Goal: Task Accomplishment & Management: Manage account settings

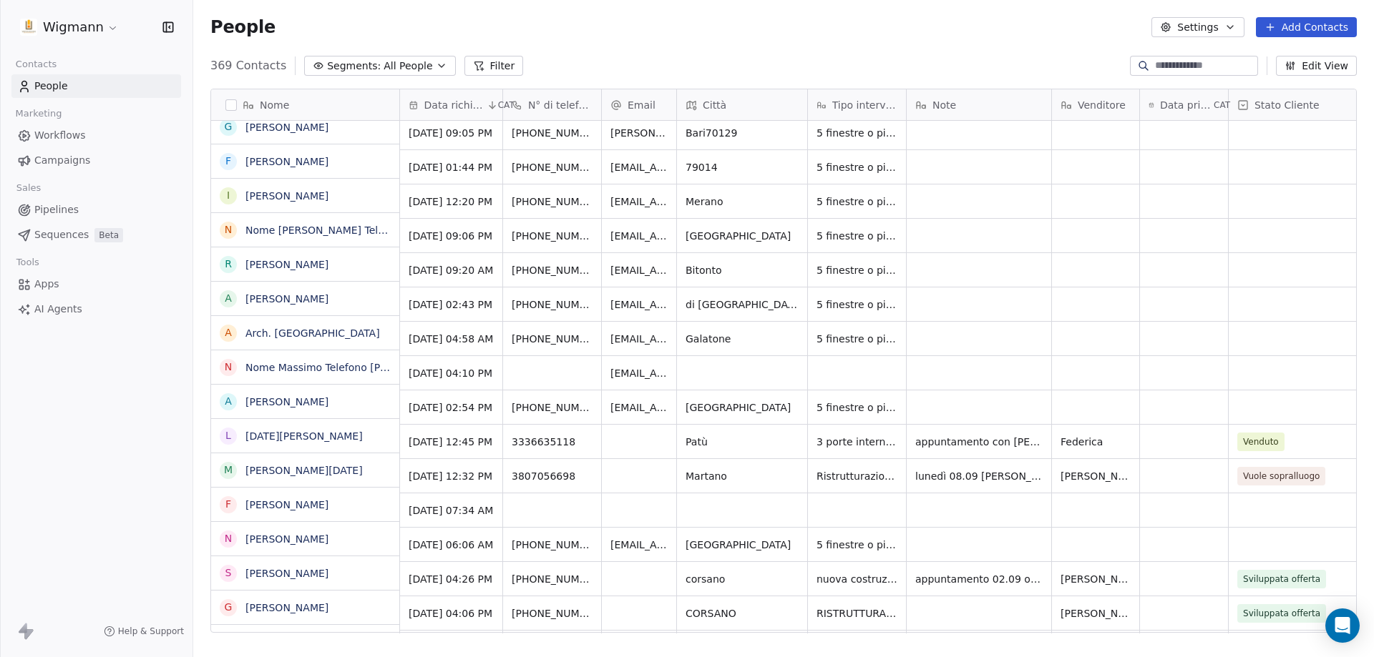
scroll to position [286, 0]
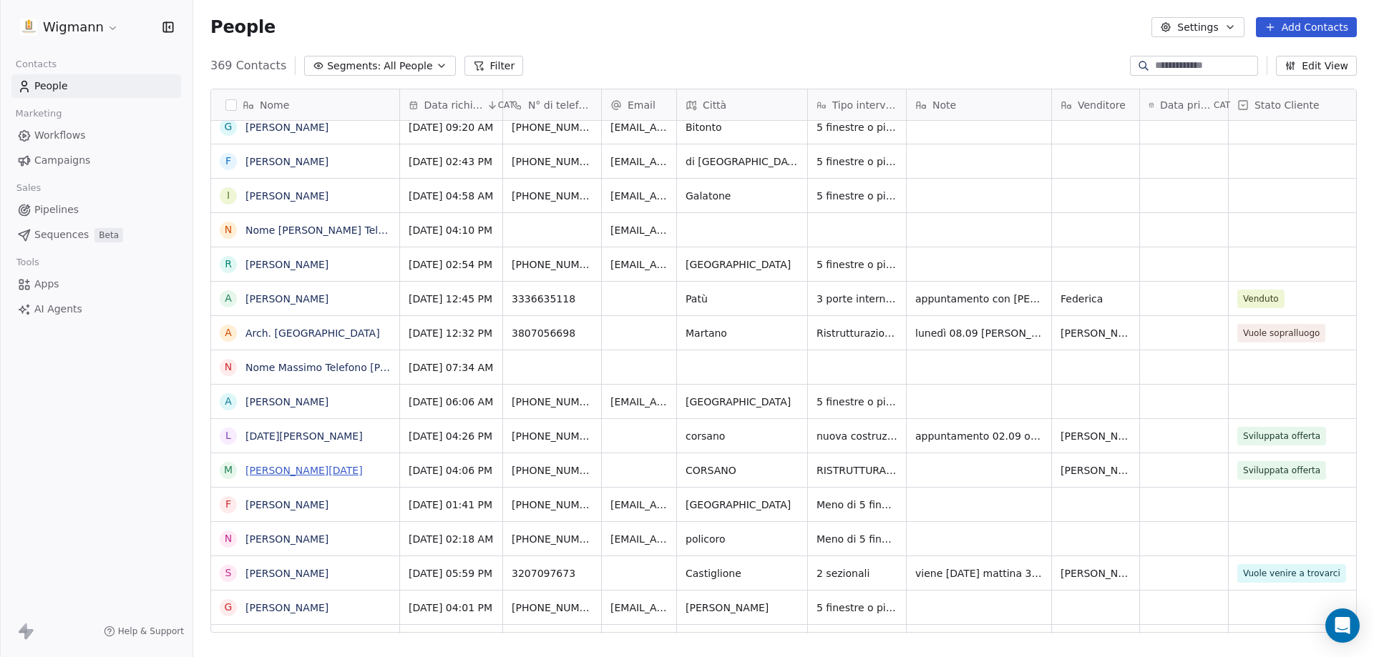
click at [309, 469] on link "[PERSON_NAME][DATE]" at bounding box center [303, 470] width 117 height 11
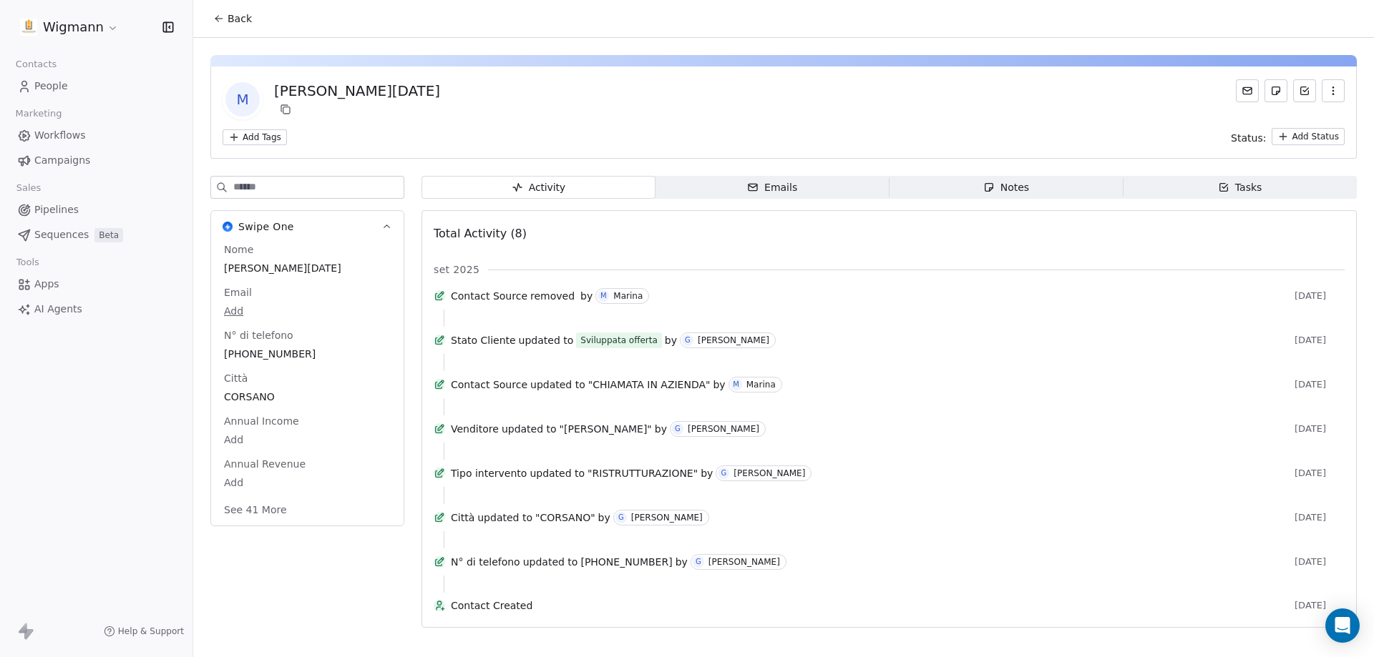
click at [252, 272] on span "[PERSON_NAME][DATE]" at bounding box center [307, 268] width 167 height 14
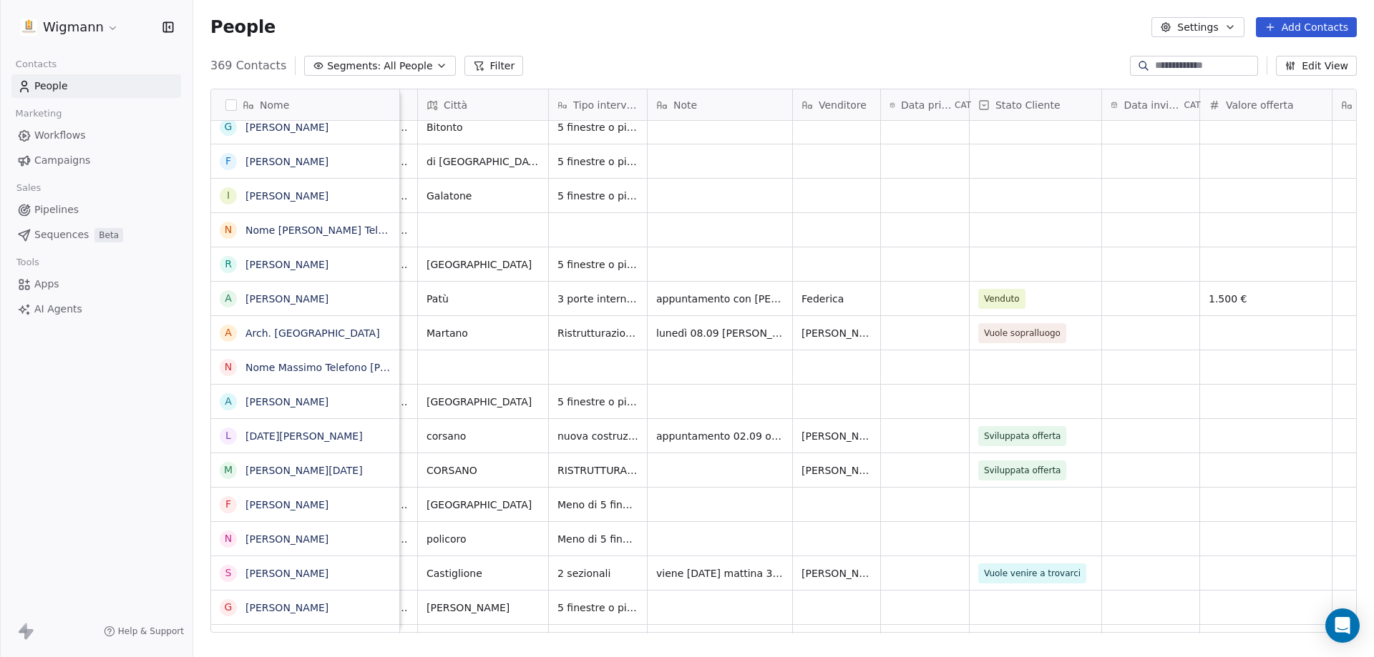
scroll to position [0, 262]
click at [1081, 430] on icon "grid" at bounding box center [1080, 433] width 6 height 6
click at [1040, 440] on span "Sviluppata offerta" at bounding box center [1020, 436] width 77 height 14
click at [1039, 439] on span "Chiuso negativo" at bounding box center [1016, 436] width 69 height 14
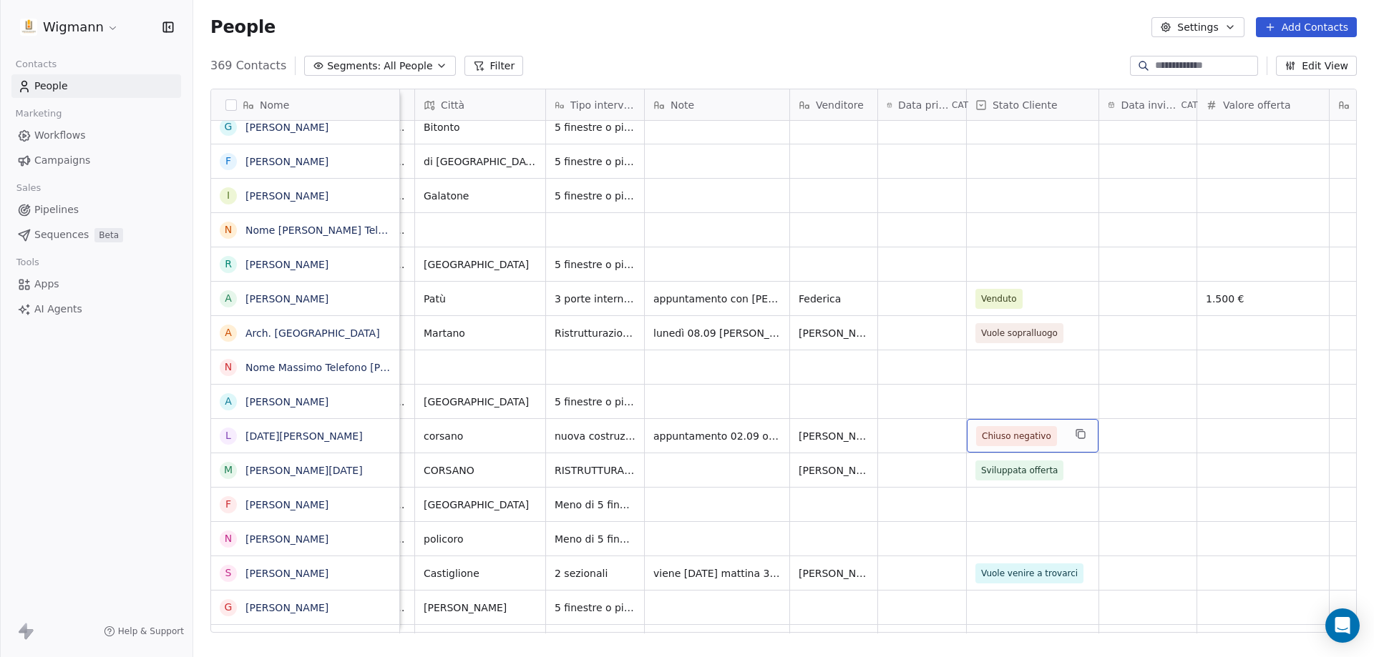
click at [1039, 439] on span "Chiuso negativo" at bounding box center [1016, 436] width 69 height 14
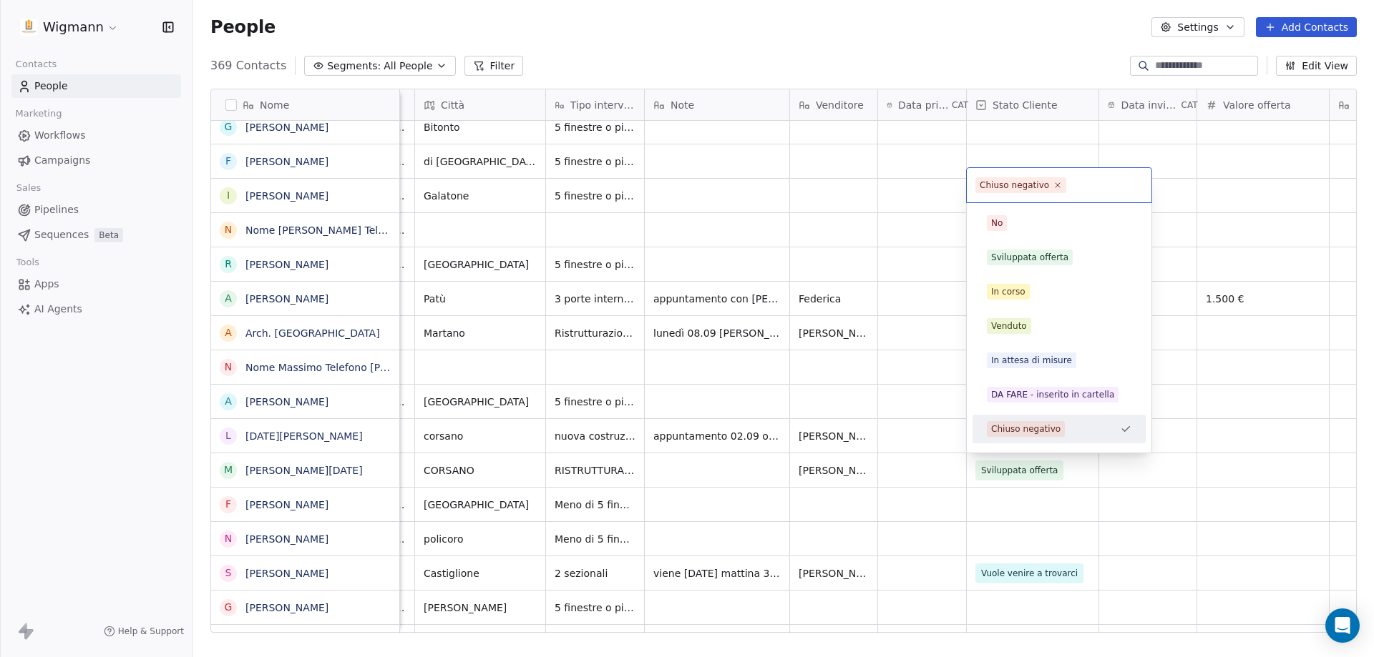
click at [1085, 437] on icon "grid" at bounding box center [1081, 435] width 6 height 6
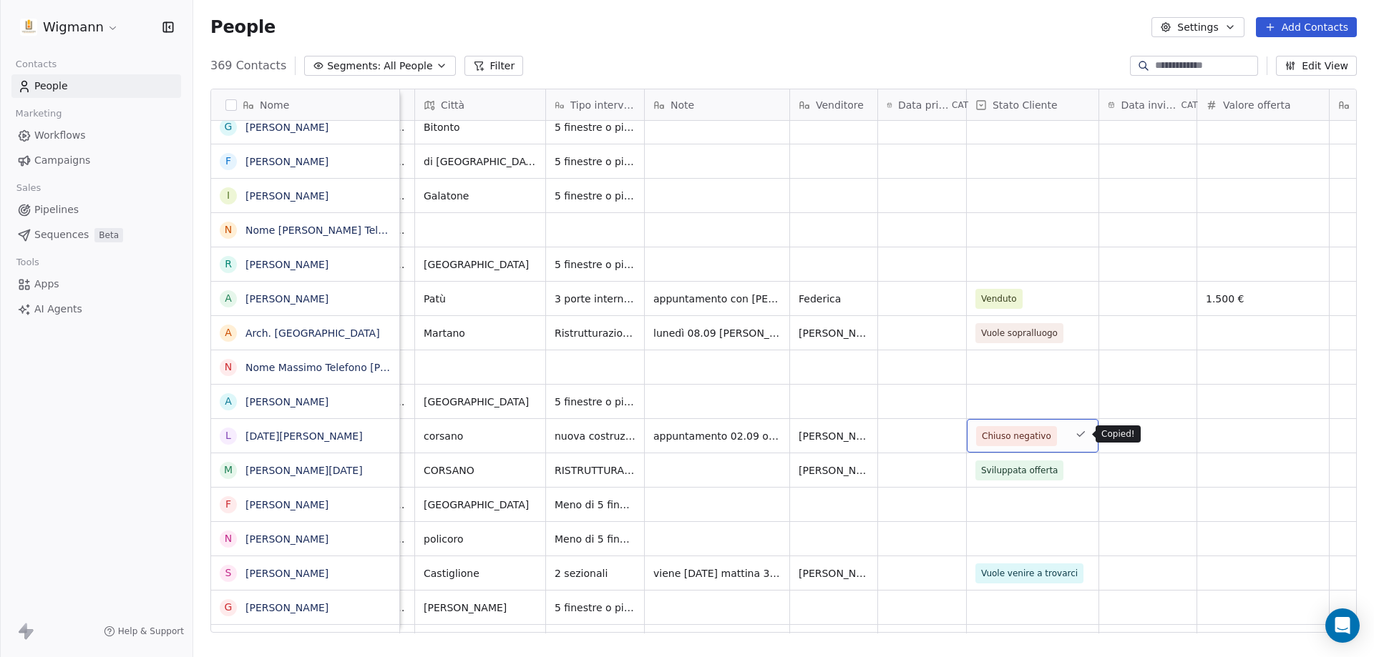
click at [1079, 439] on icon "grid" at bounding box center [1080, 434] width 11 height 11
click at [1050, 442] on span "Chiuso negativo" at bounding box center [1016, 436] width 81 height 20
click at [1006, 436] on span "Chiuso negativo" at bounding box center [1016, 436] width 69 height 14
click at [1050, 452] on div "Chiuso negativo" at bounding box center [1033, 436] width 132 height 34
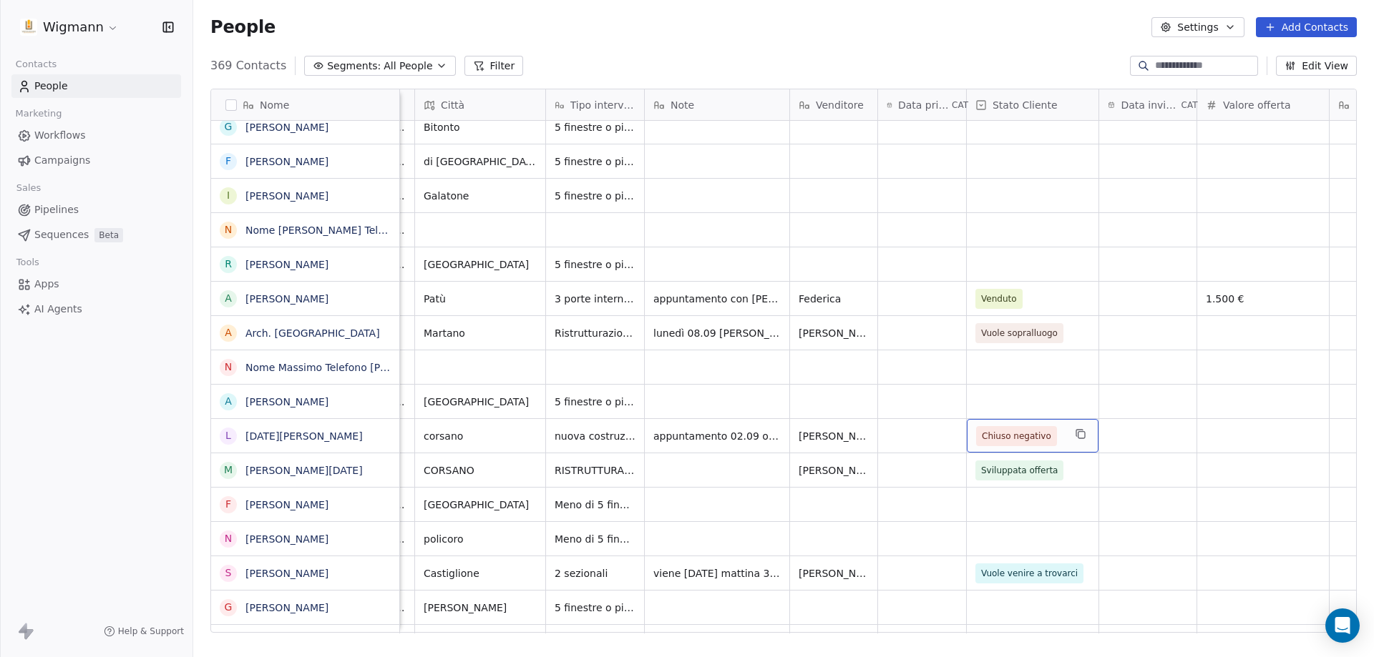
click at [1044, 441] on span "Chiuso negativo" at bounding box center [1016, 436] width 69 height 14
click at [1231, 437] on div "grid" at bounding box center [1263, 436] width 132 height 34
type input "******"
click at [1019, 437] on html "Wigmann Contacts People Marketing Workflows Campaigns Sales Pipelines Sequences…" at bounding box center [687, 328] width 1374 height 657
click at [1042, 440] on span "Chiuso negativo" at bounding box center [1016, 436] width 69 height 14
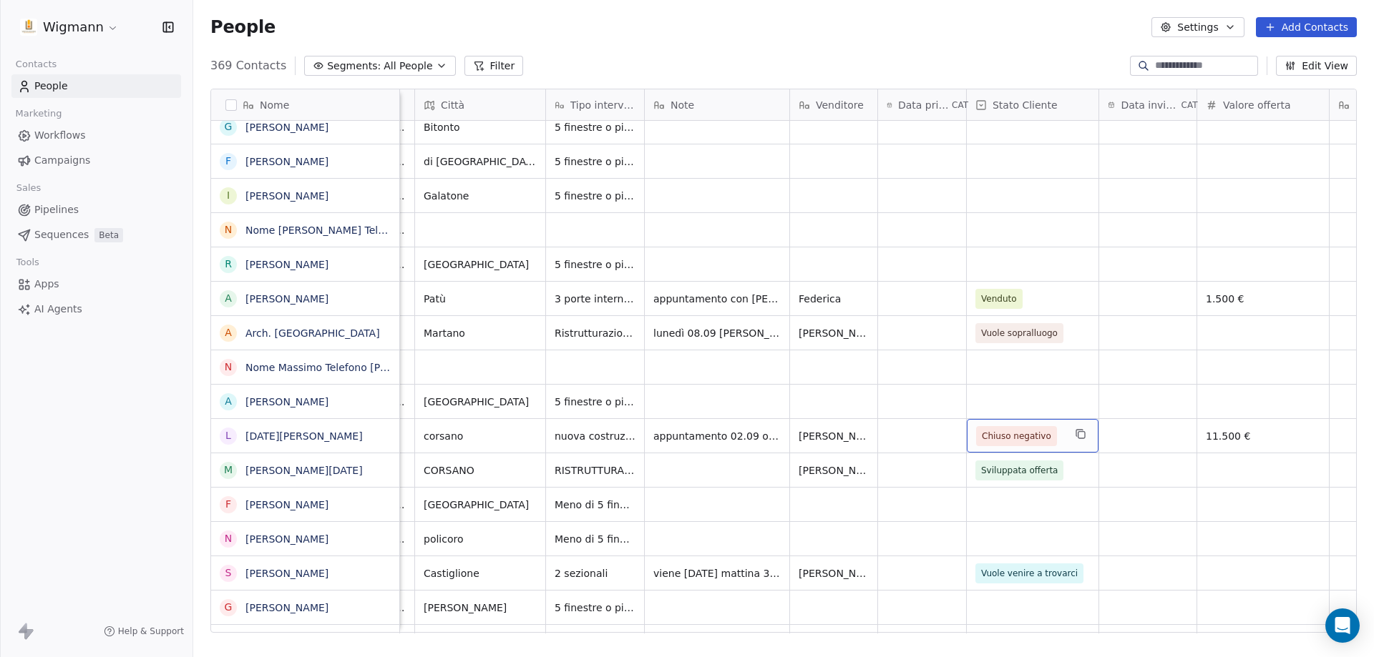
click at [1009, 439] on span "Chiuso negativo" at bounding box center [1016, 436] width 69 height 14
click at [1055, 439] on span "Chiuso negativo" at bounding box center [1019, 436] width 87 height 20
click at [1054, 438] on span "Chiuso negativo" at bounding box center [1019, 436] width 87 height 20
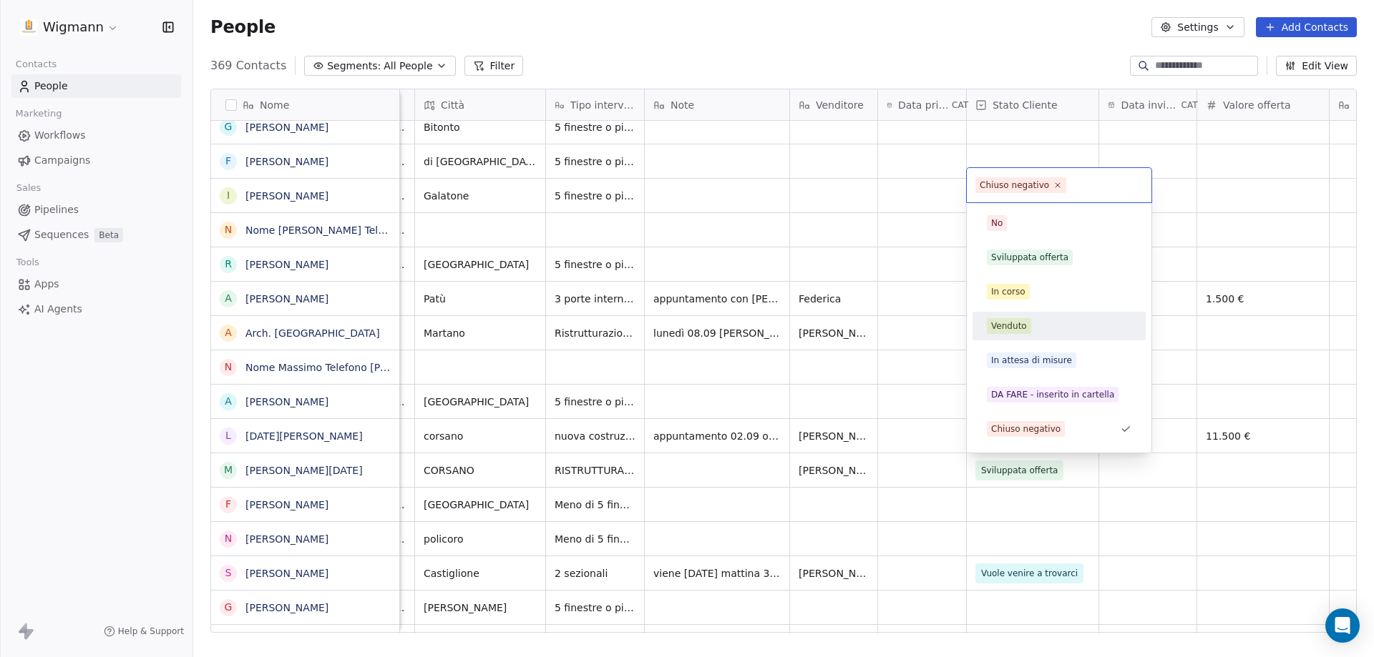
click at [1032, 326] on div "Venduto" at bounding box center [1059, 326] width 145 height 16
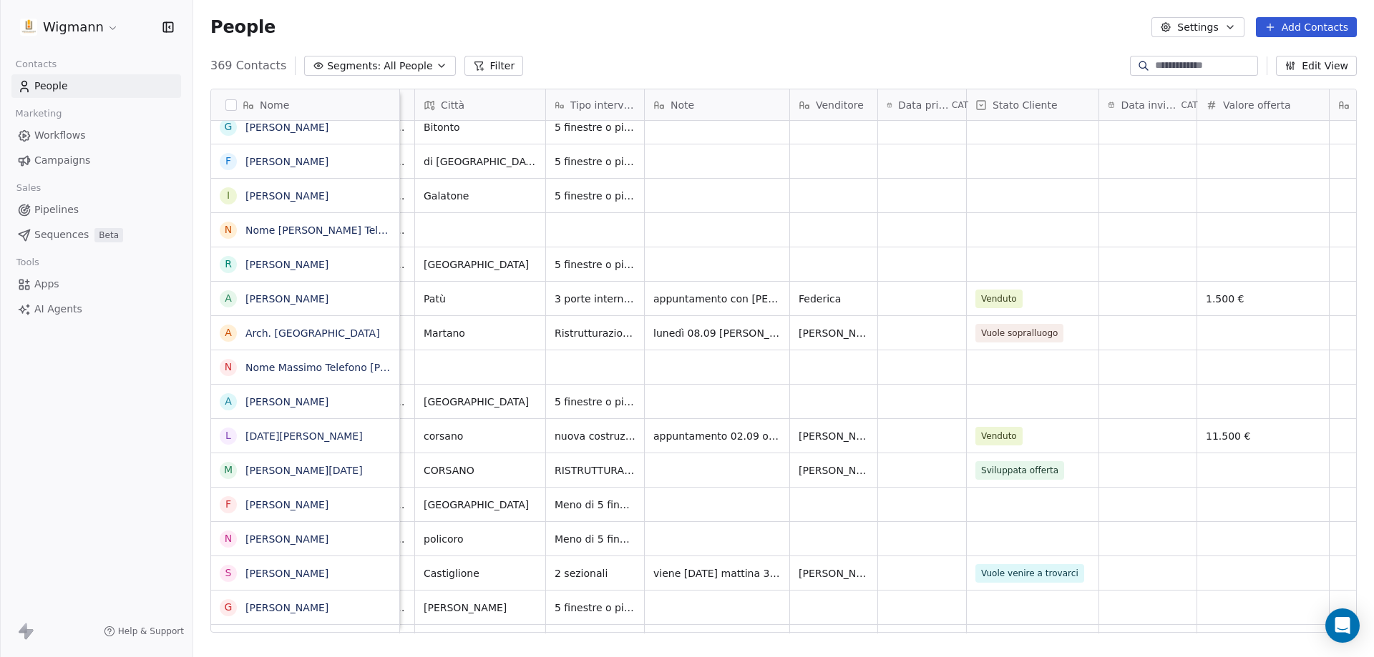
scroll to position [0, 0]
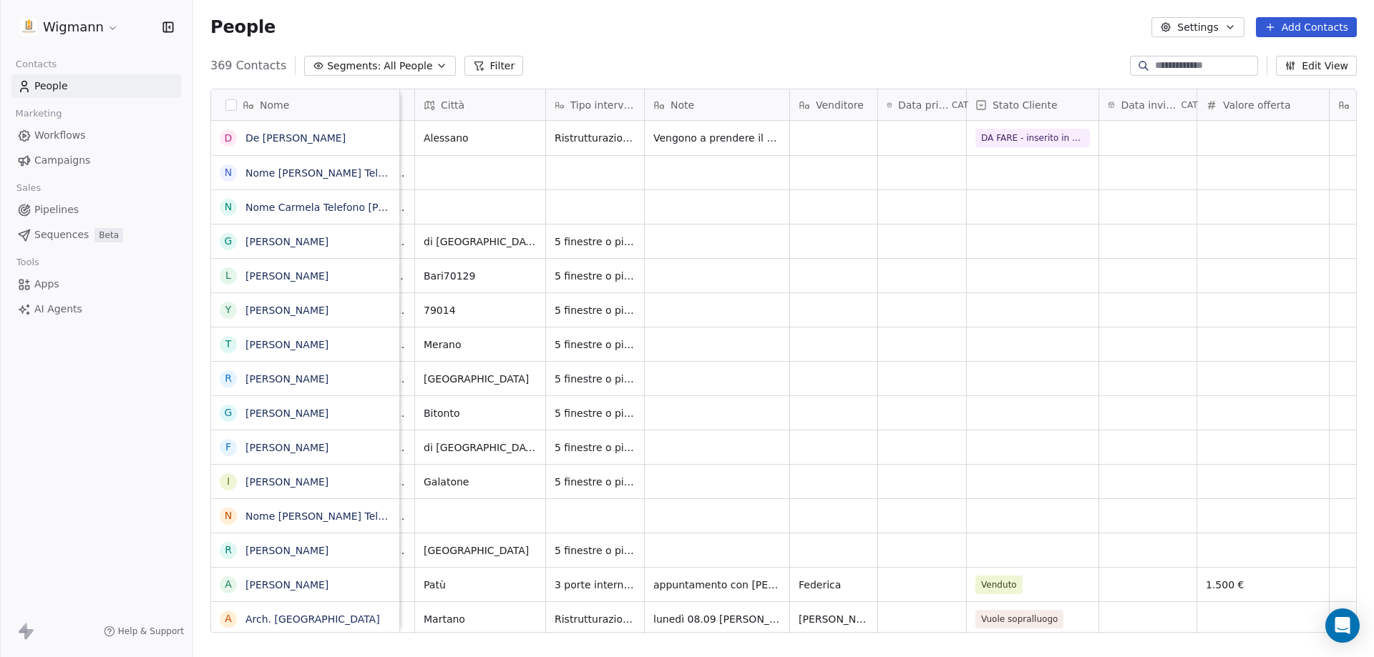
click at [610, 142] on span "Ristrutturazione. Piano terra. Casa indipendente. Lavori terminati, sono alla f…" at bounding box center [594, 138] width 81 height 14
click at [313, 133] on link "De [PERSON_NAME]" at bounding box center [295, 137] width 100 height 11
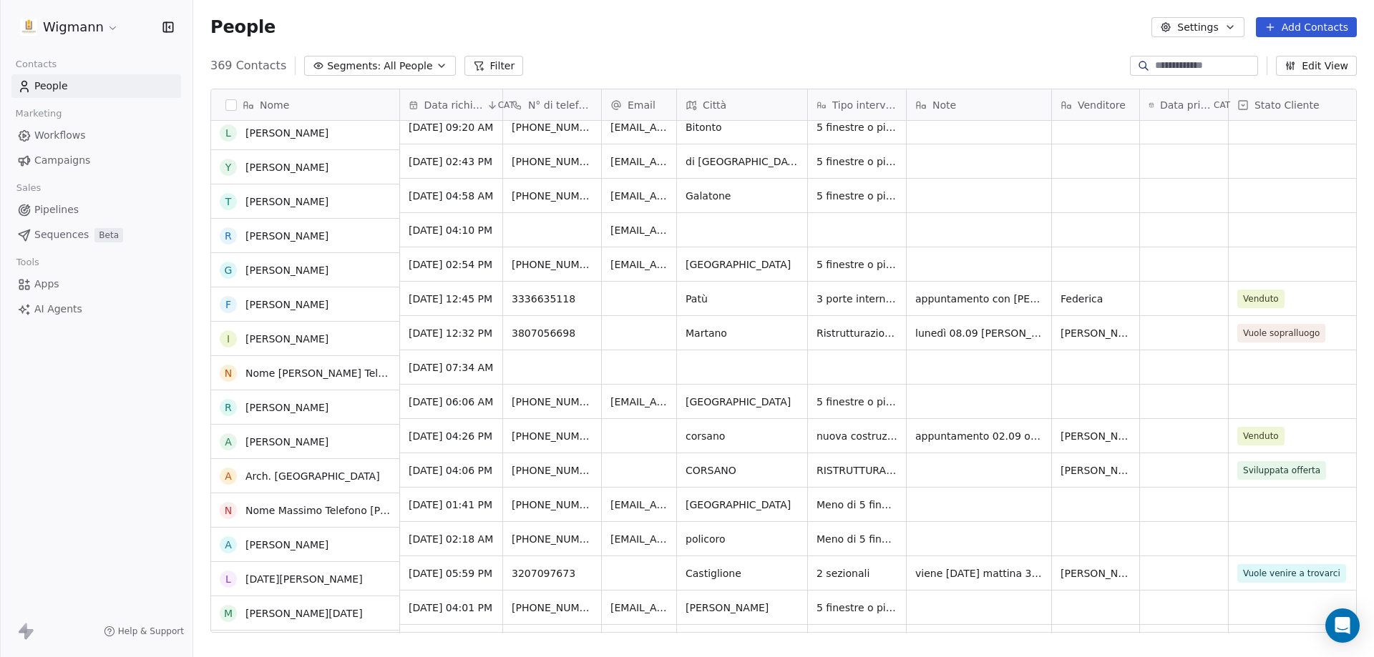
scroll to position [286, 0]
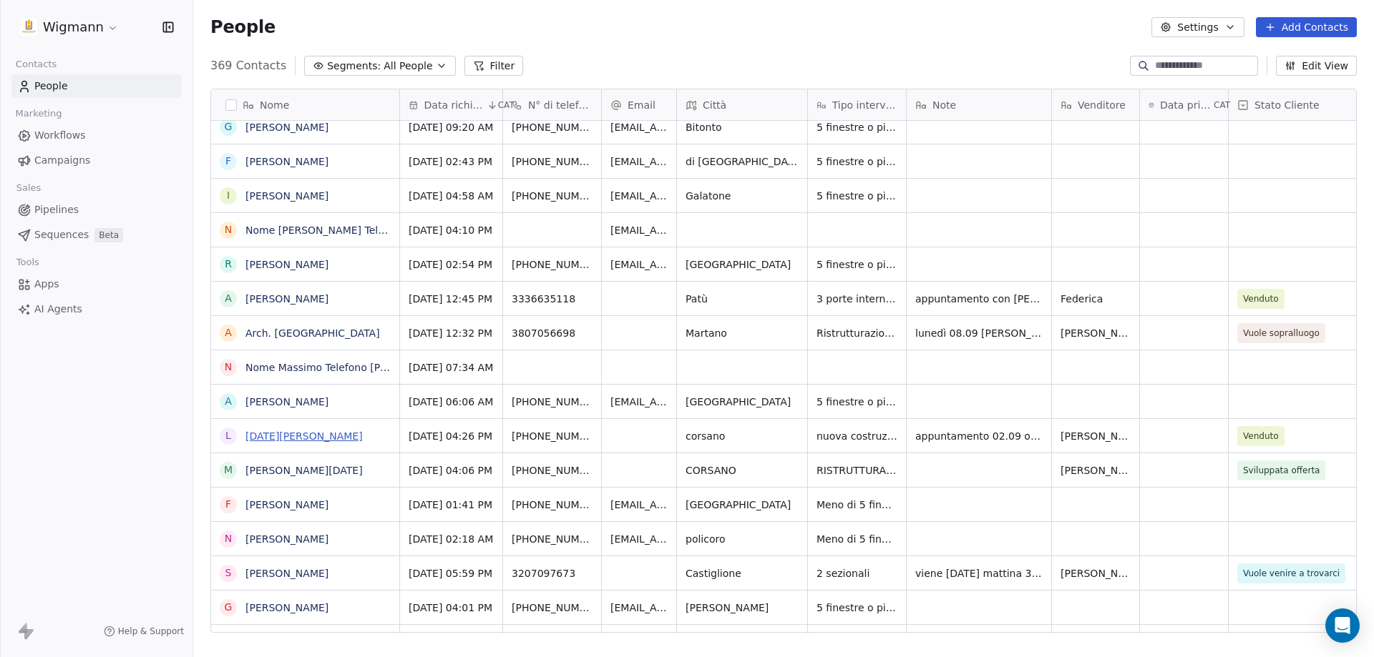
click at [301, 435] on link "[DATE][PERSON_NAME]" at bounding box center [303, 436] width 117 height 11
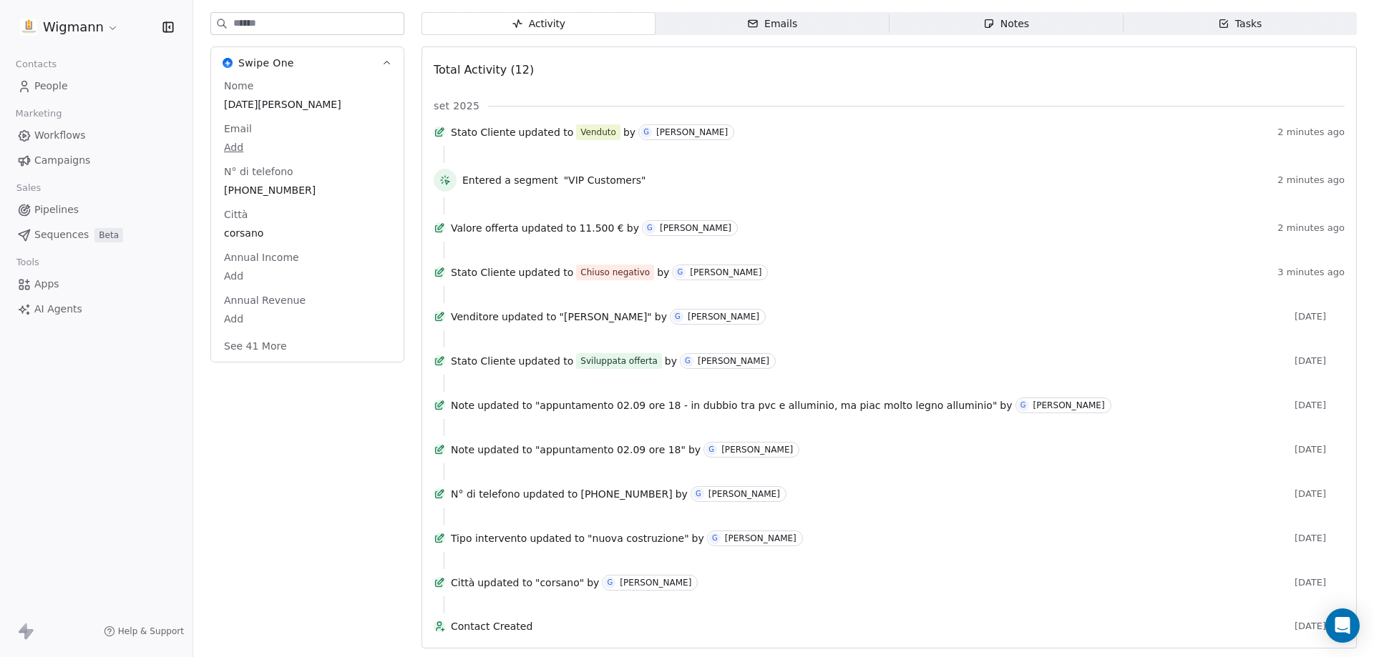
scroll to position [101, 0]
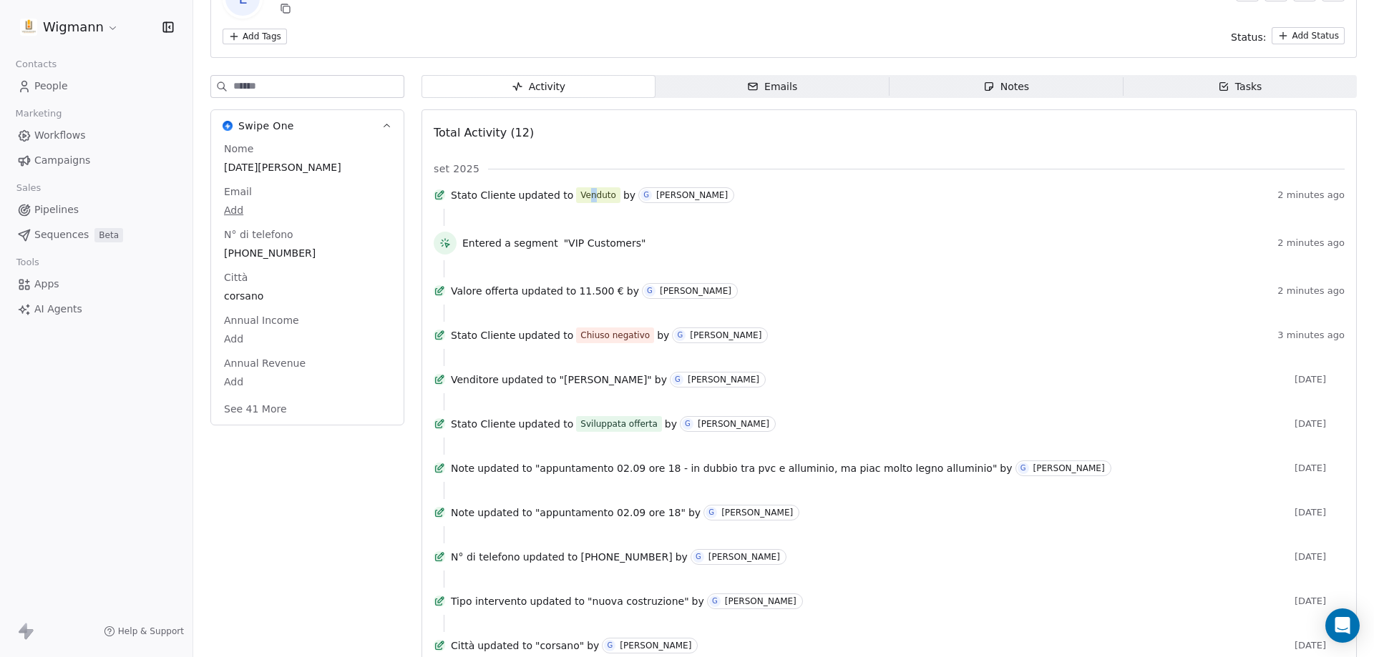
click at [595, 196] on div "Venduto" at bounding box center [598, 195] width 36 height 14
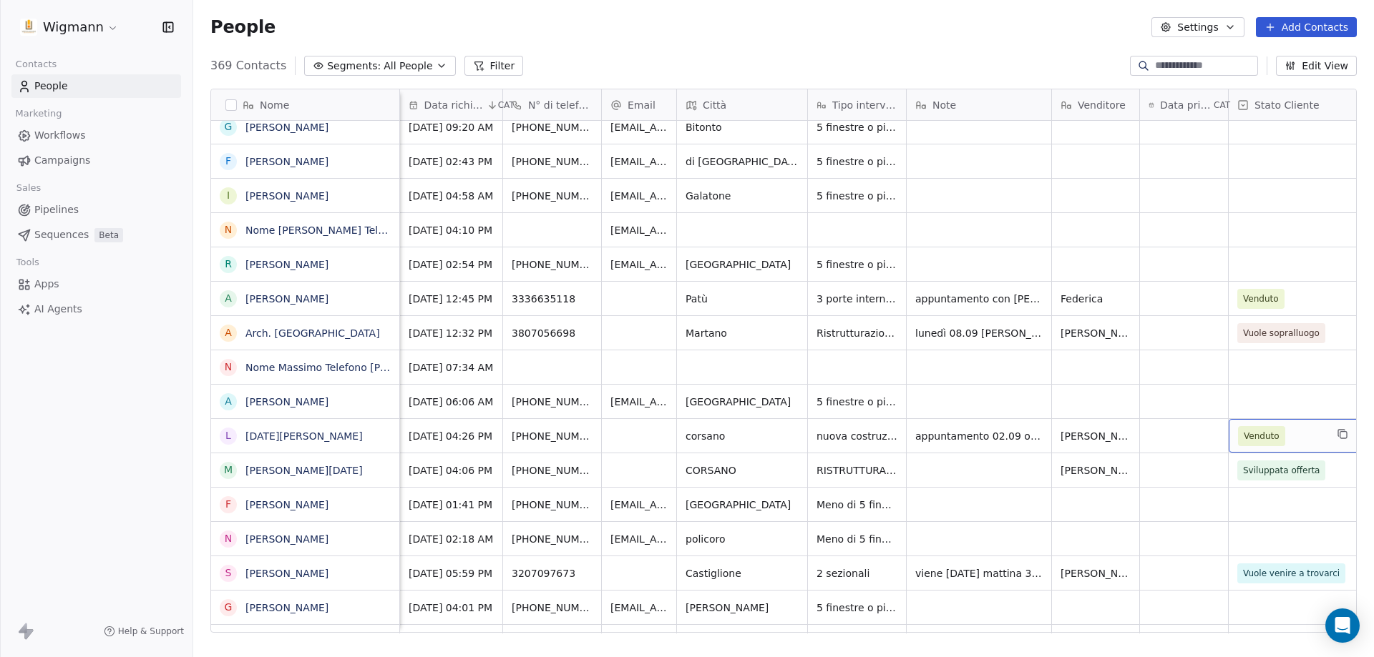
scroll to position [0, 16]
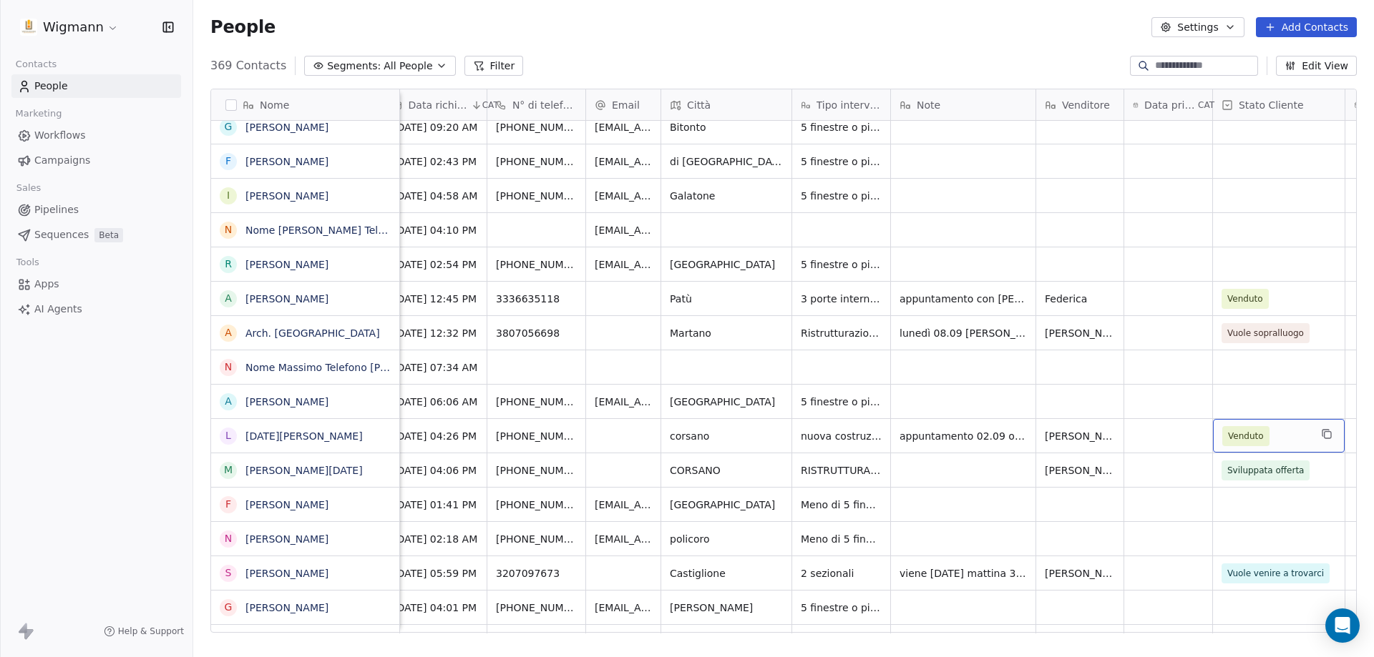
click at [1247, 434] on span "Venduto" at bounding box center [1246, 436] width 36 height 14
click at [1252, 435] on span "Venduto" at bounding box center [1246, 436] width 36 height 14
click at [1241, 436] on span "Venduto" at bounding box center [1246, 436] width 36 height 14
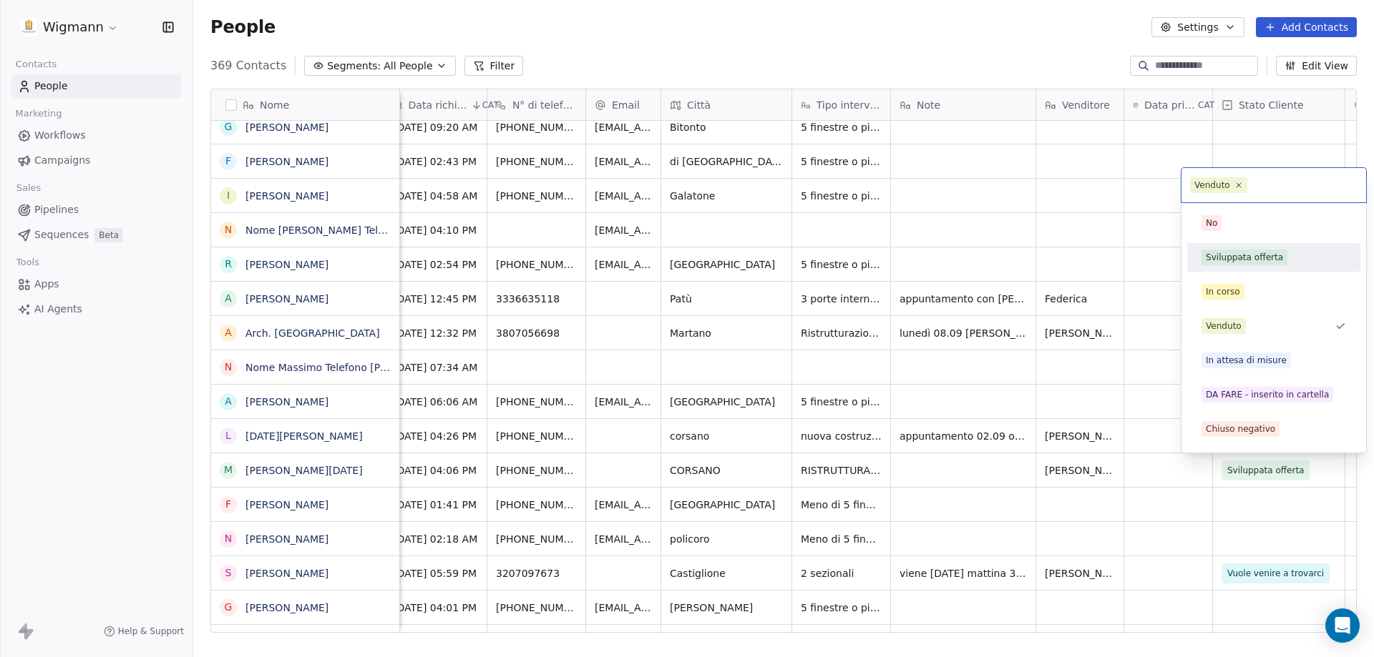
click at [1256, 263] on div "Sviluppata offerta" at bounding box center [1243, 257] width 77 height 13
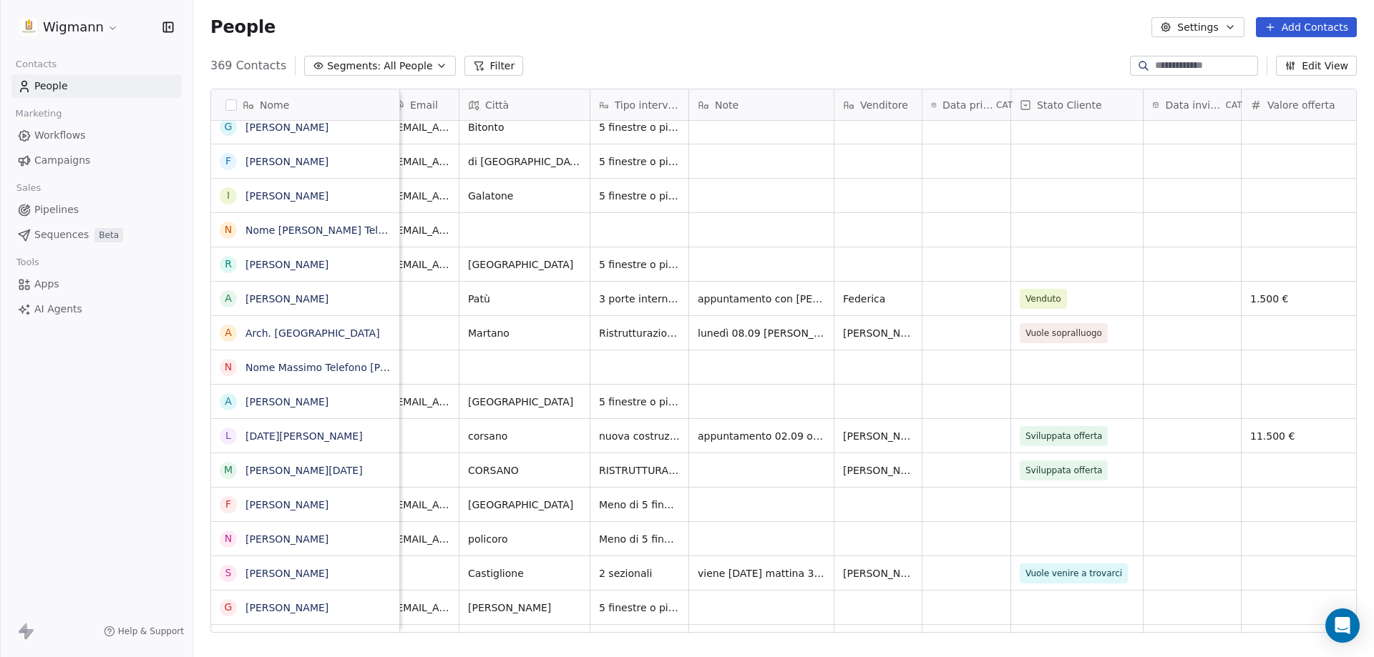
scroll to position [0, 340]
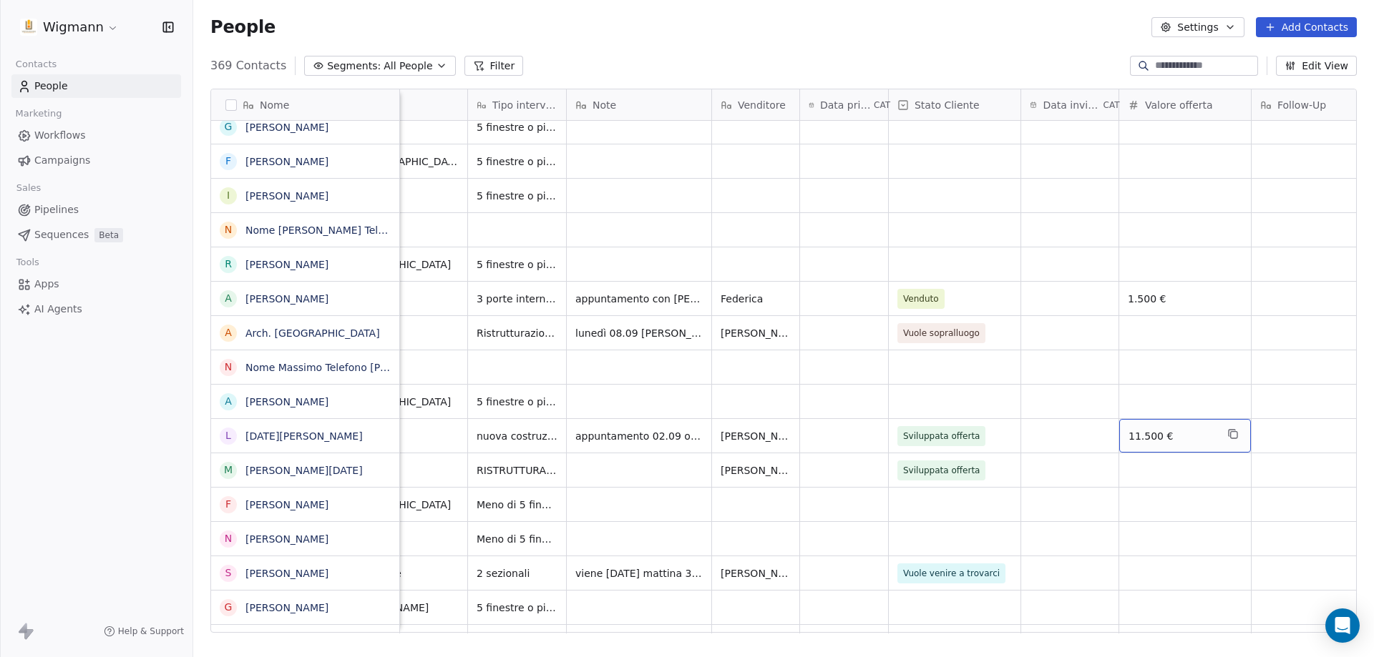
click at [1182, 434] on span "11.500 €" at bounding box center [1171, 436] width 87 height 14
type input "*"
click at [1138, 476] on html "Wigmann Contacts People Marketing Workflows Campaigns Sales Pipelines Sequences…" at bounding box center [687, 328] width 1374 height 657
click at [1154, 475] on div "grid" at bounding box center [1185, 471] width 132 height 34
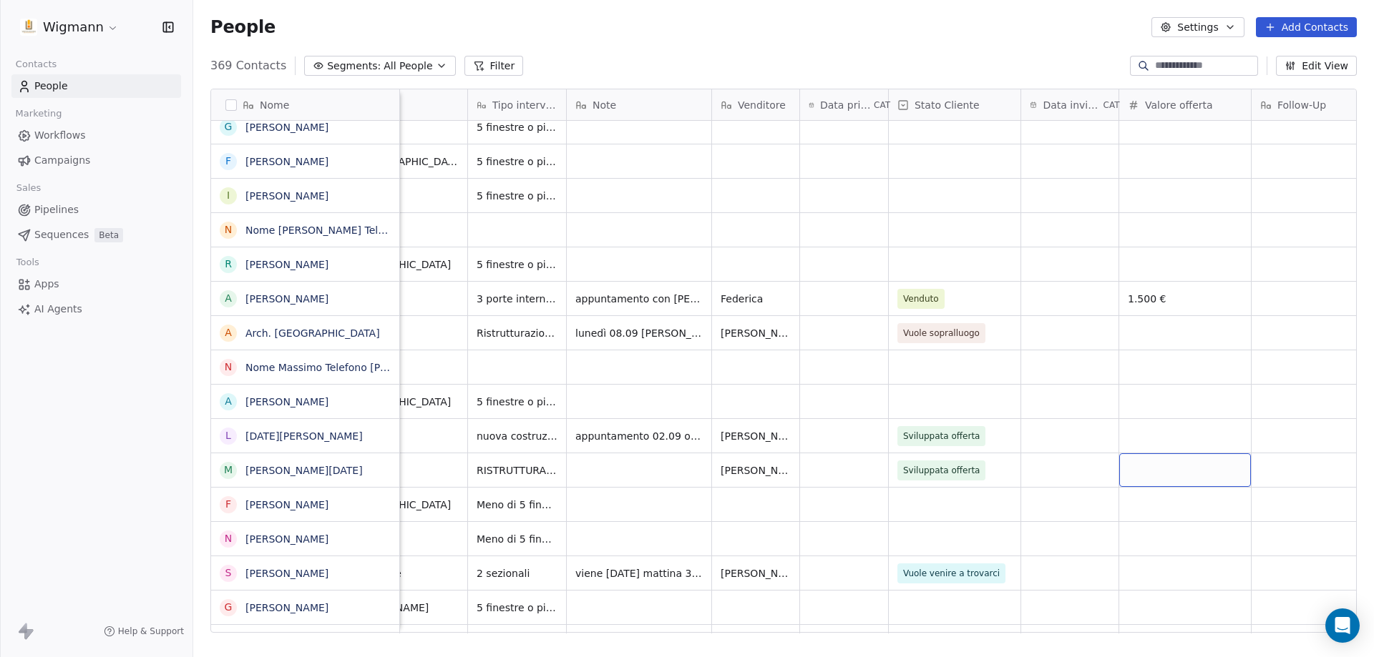
click at [1154, 476] on div "grid" at bounding box center [1185, 471] width 132 height 34
type input "******"
click at [961, 467] on html "Wigmann Contacts People Marketing Workflows Campaigns Sales Pipelines Sequences…" at bounding box center [687, 328] width 1374 height 657
click at [958, 472] on span "Sviluppata offerta" at bounding box center [942, 471] width 77 height 14
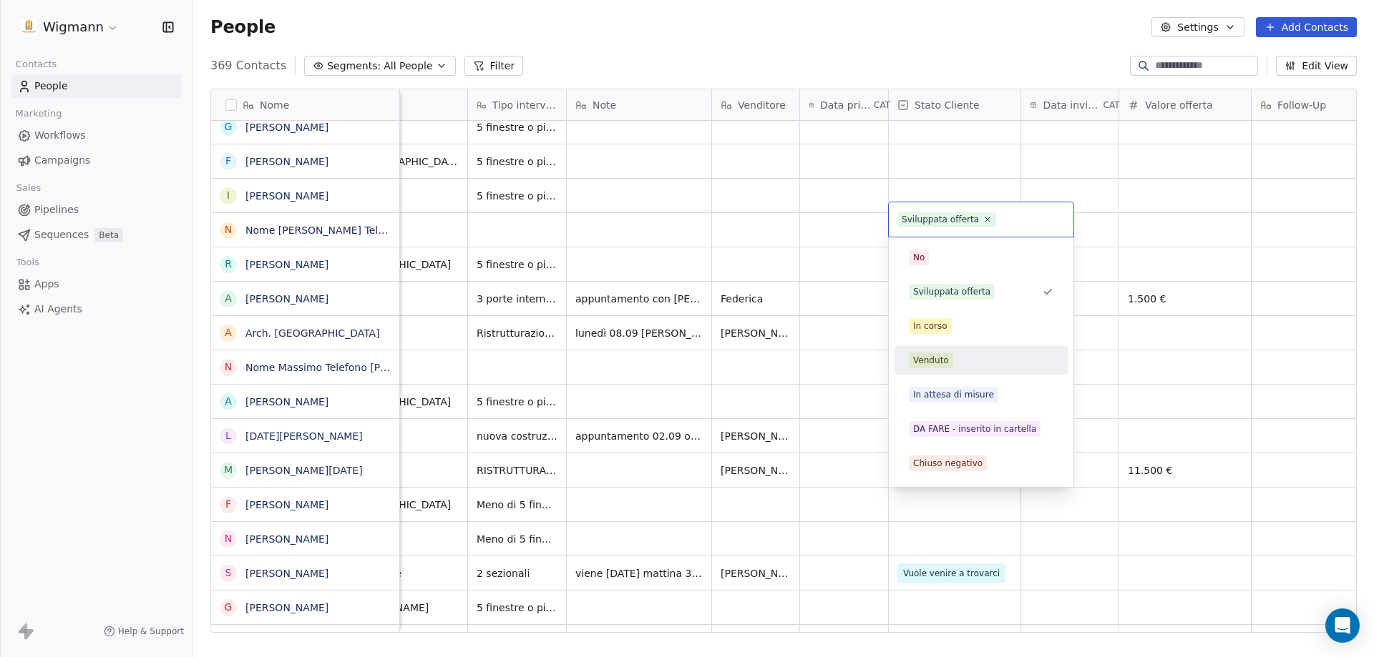
click at [959, 364] on div "Venduto" at bounding box center [981, 361] width 145 height 16
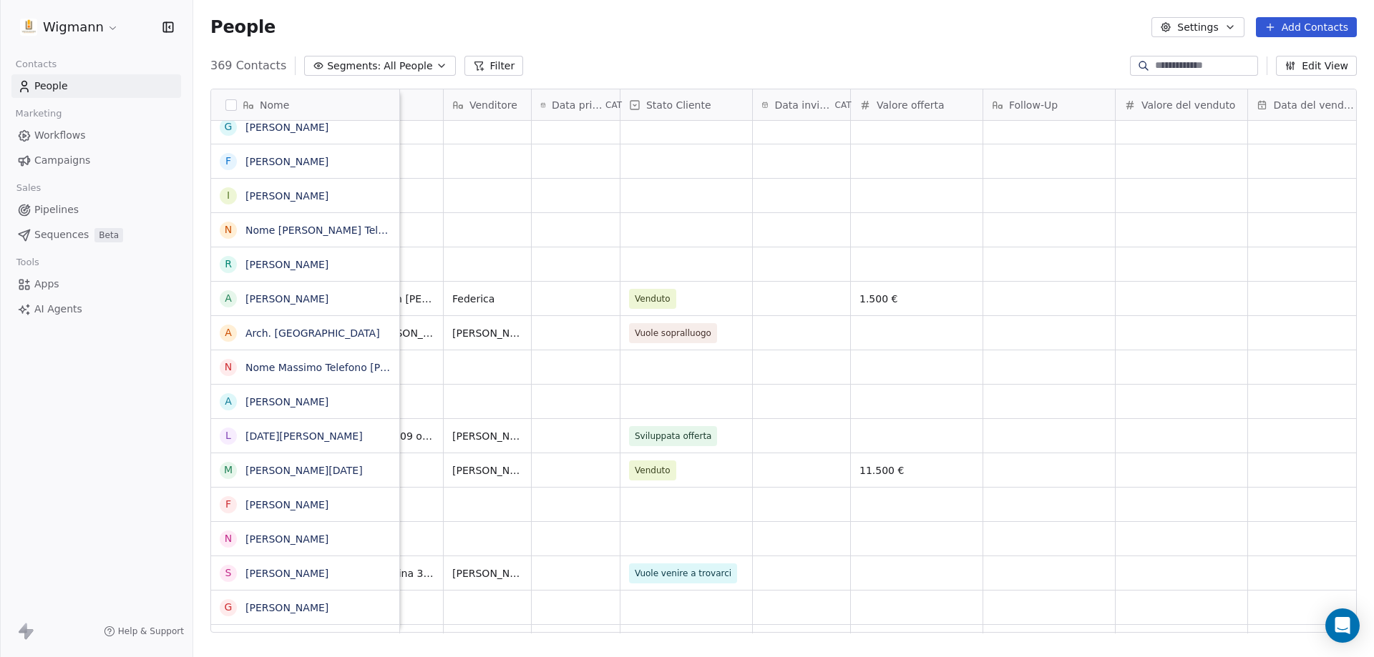
scroll to position [0, 610]
type input "******"
click at [1299, 470] on html "Wigmann Contacts People Marketing Workflows Campaigns Sales Pipelines Sequences…" at bounding box center [687, 328] width 1374 height 657
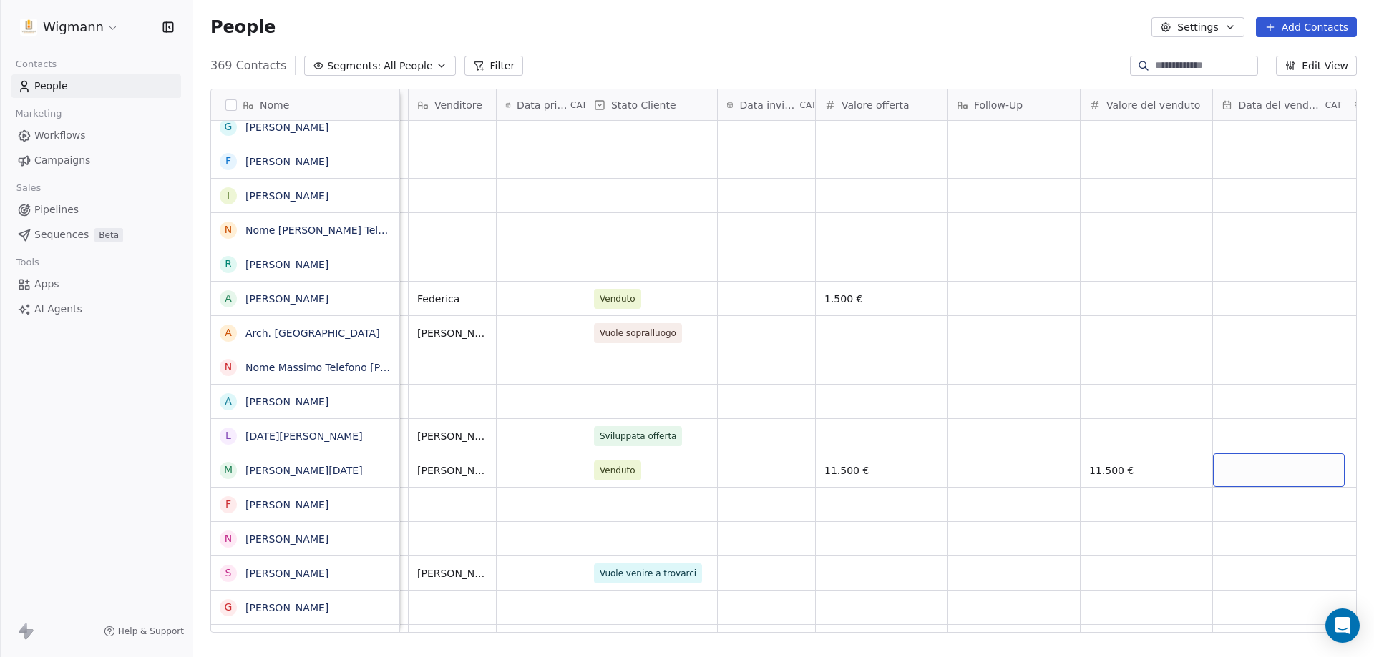
click at [1243, 466] on div "grid" at bounding box center [1279, 471] width 132 height 34
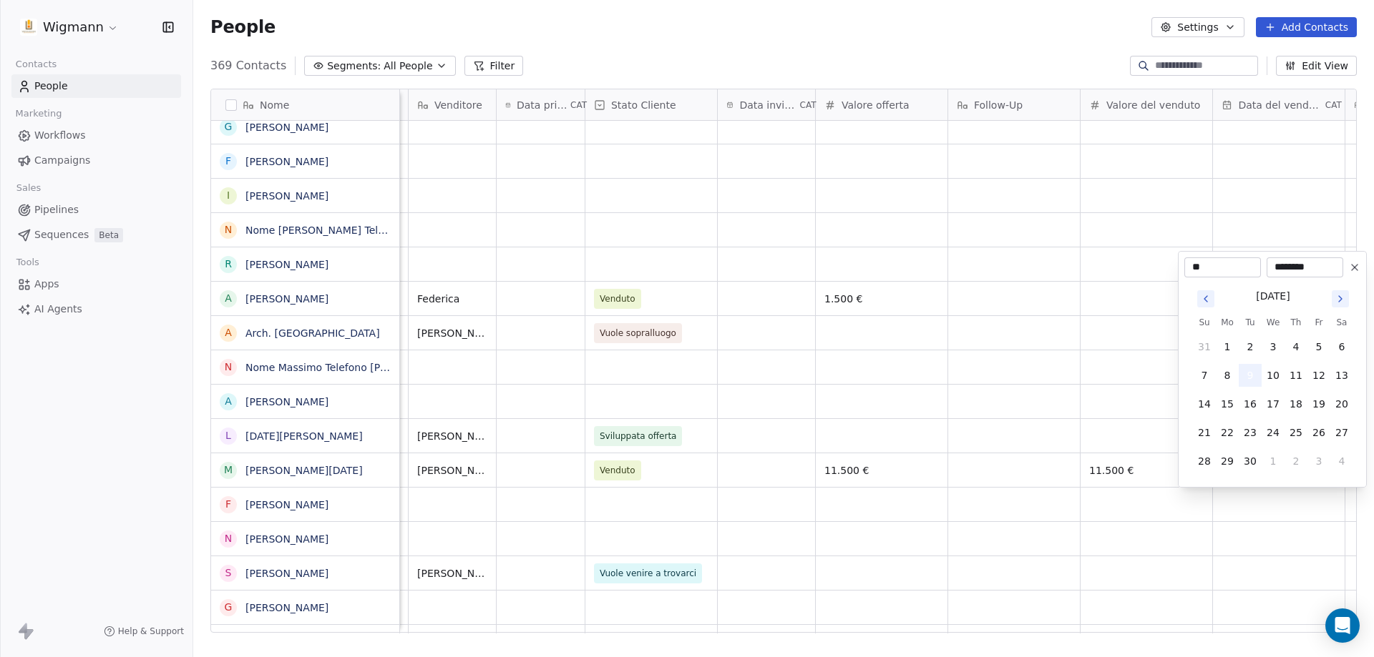
type input "**********"
click at [1249, 373] on button "9" at bounding box center [1249, 375] width 23 height 23
click at [1251, 380] on button "9" at bounding box center [1249, 375] width 23 height 23
click at [1168, 507] on html "Wigmann Contacts People Marketing Workflows Campaigns Sales Pipelines Sequences…" at bounding box center [687, 328] width 1374 height 657
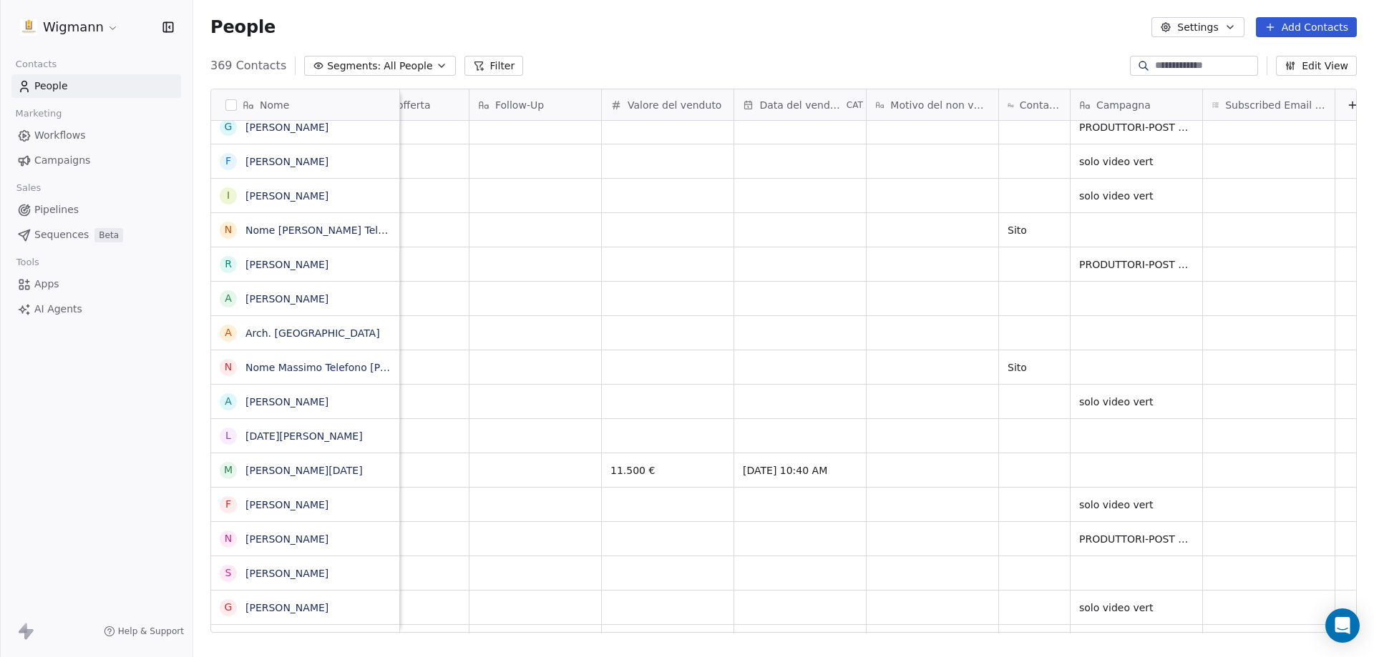
scroll to position [0, 1123]
click at [1123, 466] on div "grid" at bounding box center [1135, 471] width 132 height 34
type textarea "**********"
click at [395, 657] on html "Wigmann Contacts People Marketing Workflows Campaigns Sales Pipelines Sequences…" at bounding box center [687, 328] width 1374 height 657
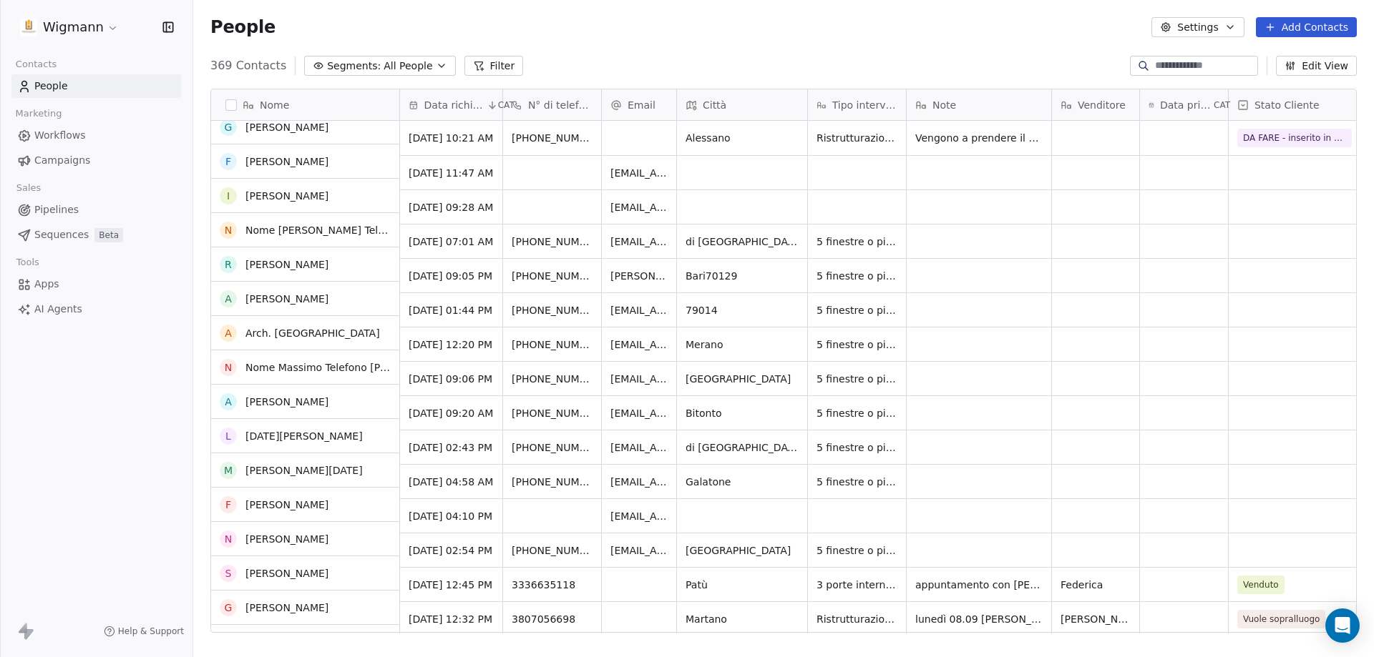
scroll to position [0, 0]
